Goal: Obtain resource: Download file/media

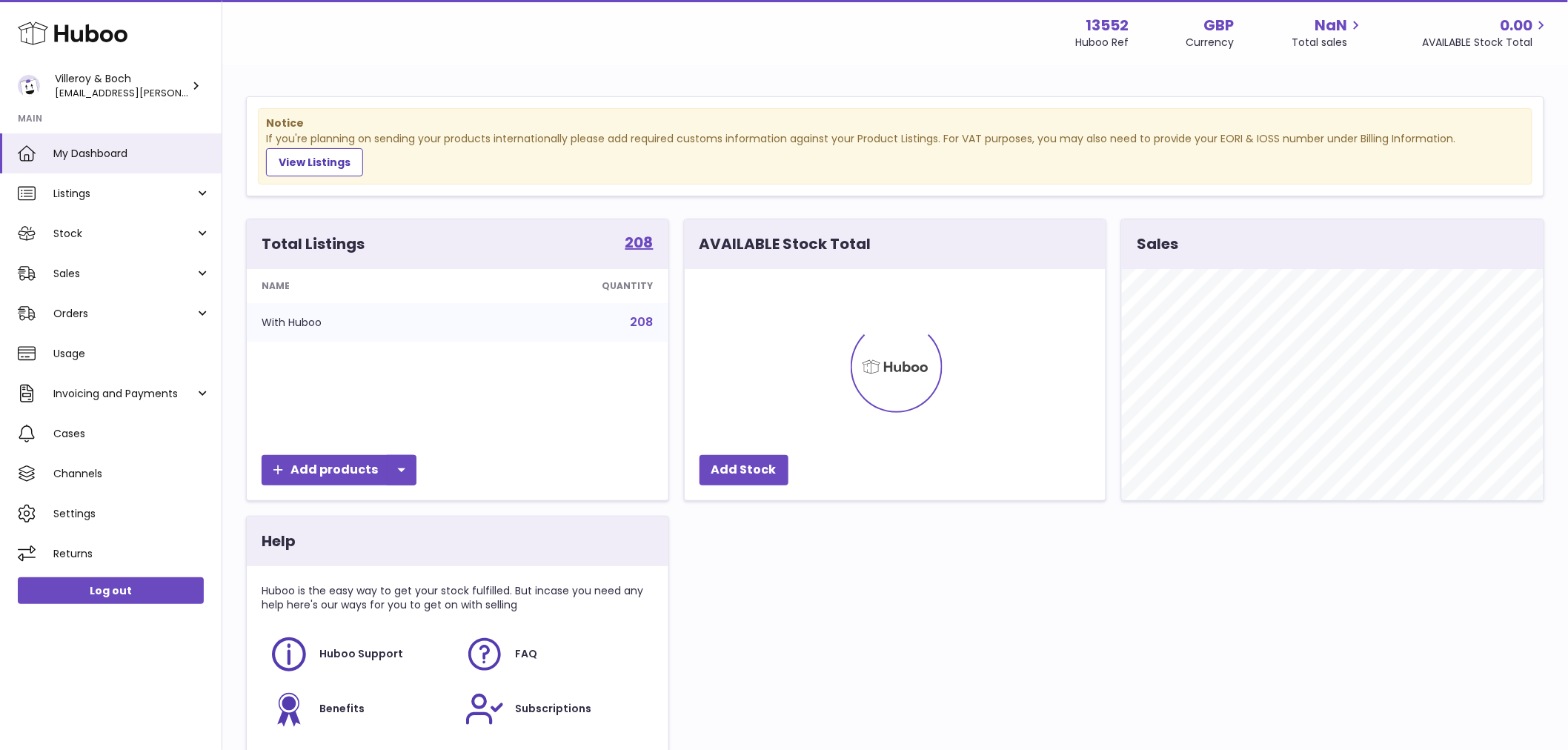
scroll to position [232, 421]
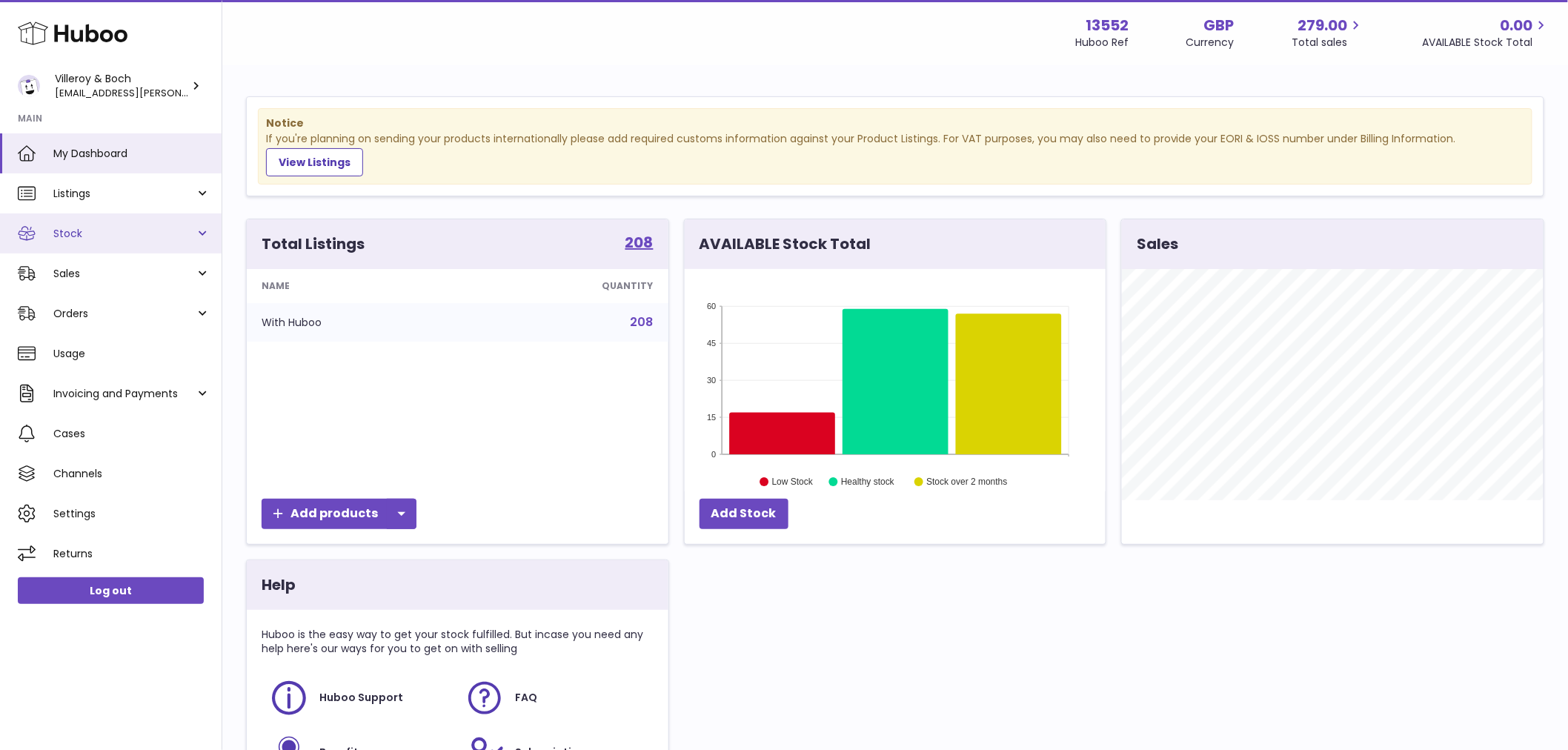
click at [139, 232] on span "Stock" at bounding box center [124, 234] width 142 height 14
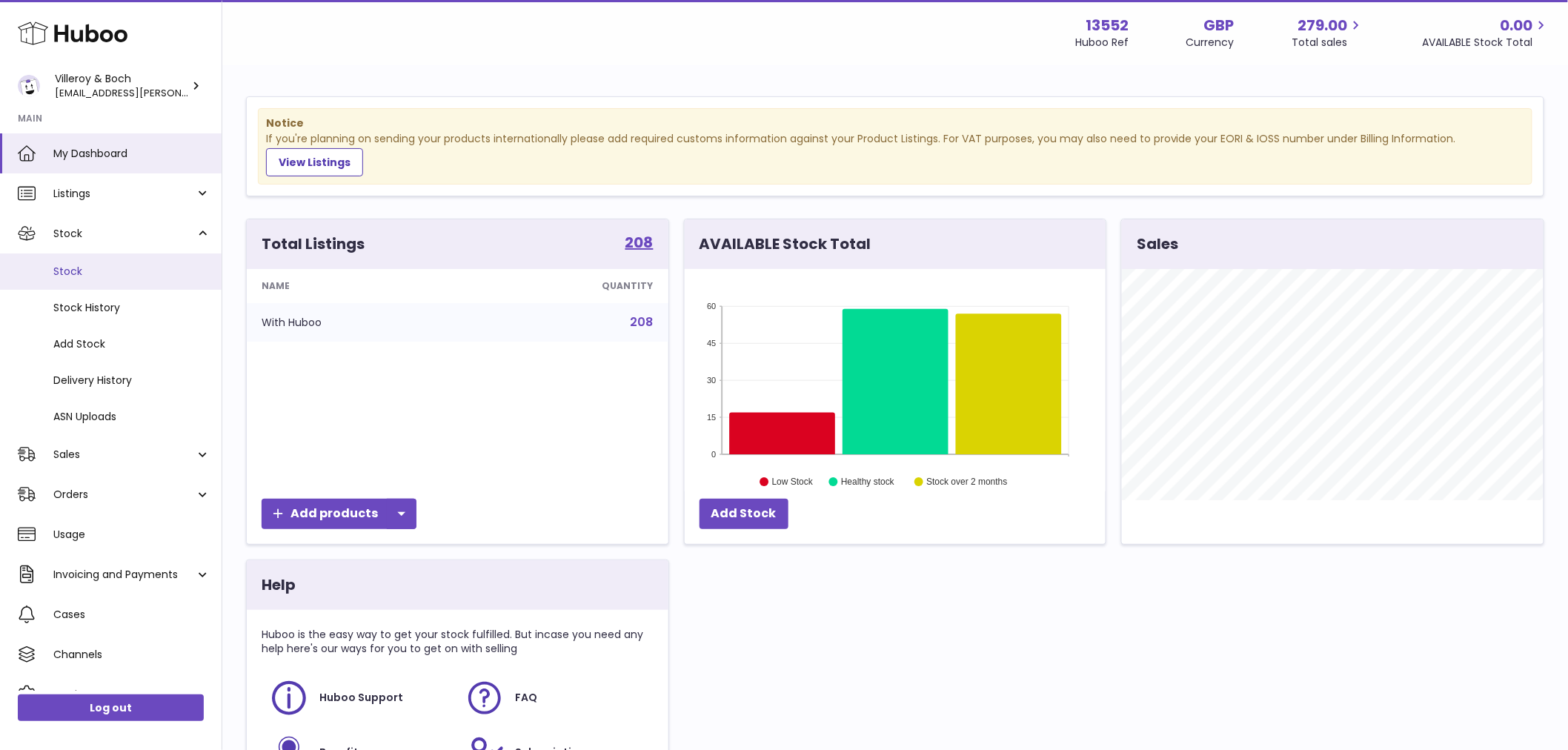
click at [79, 274] on span "Stock" at bounding box center [132, 272] width 157 height 14
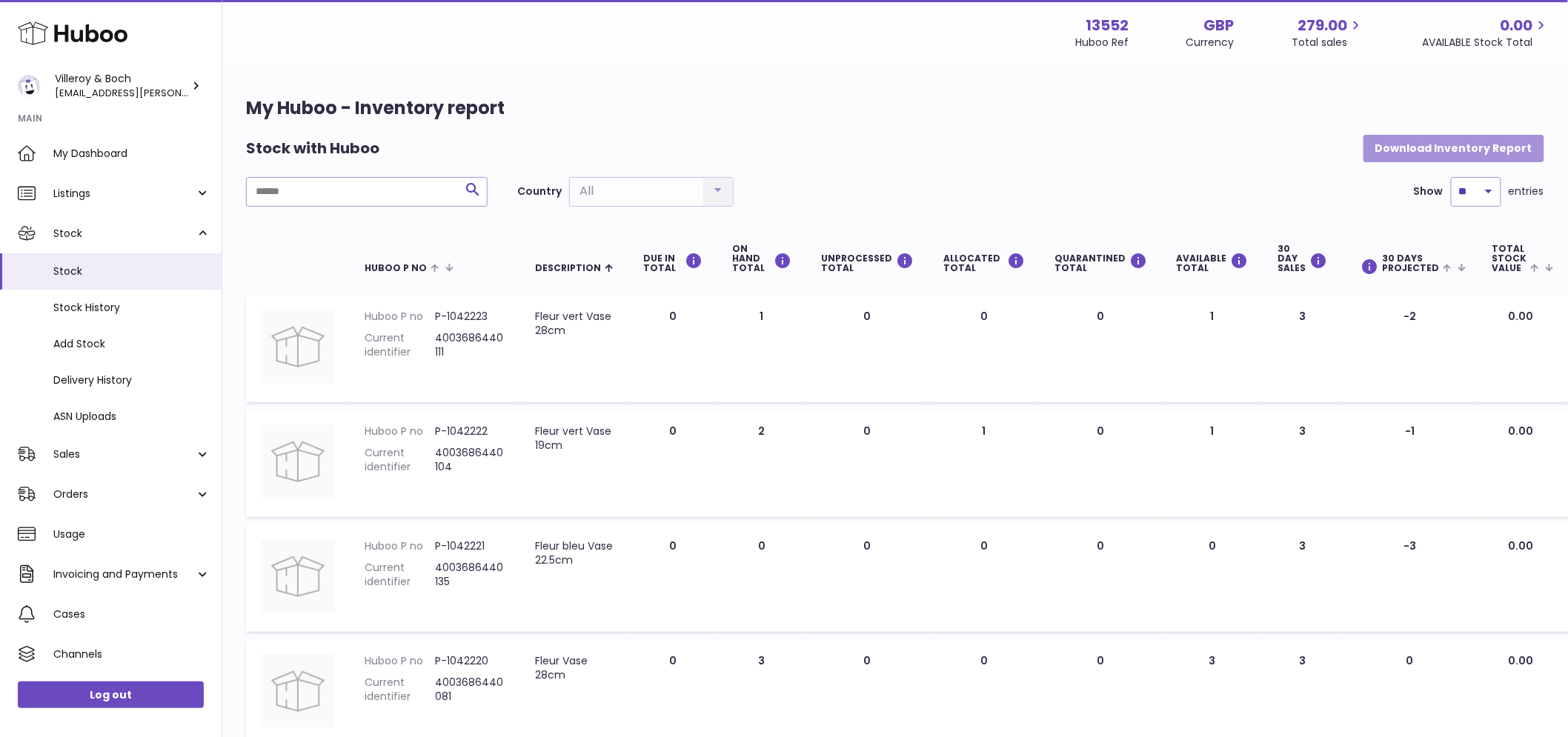
click at [1433, 143] on button "Download Inventory Report" at bounding box center [1453, 148] width 181 height 27
